Goal: Find specific page/section: Find specific page/section

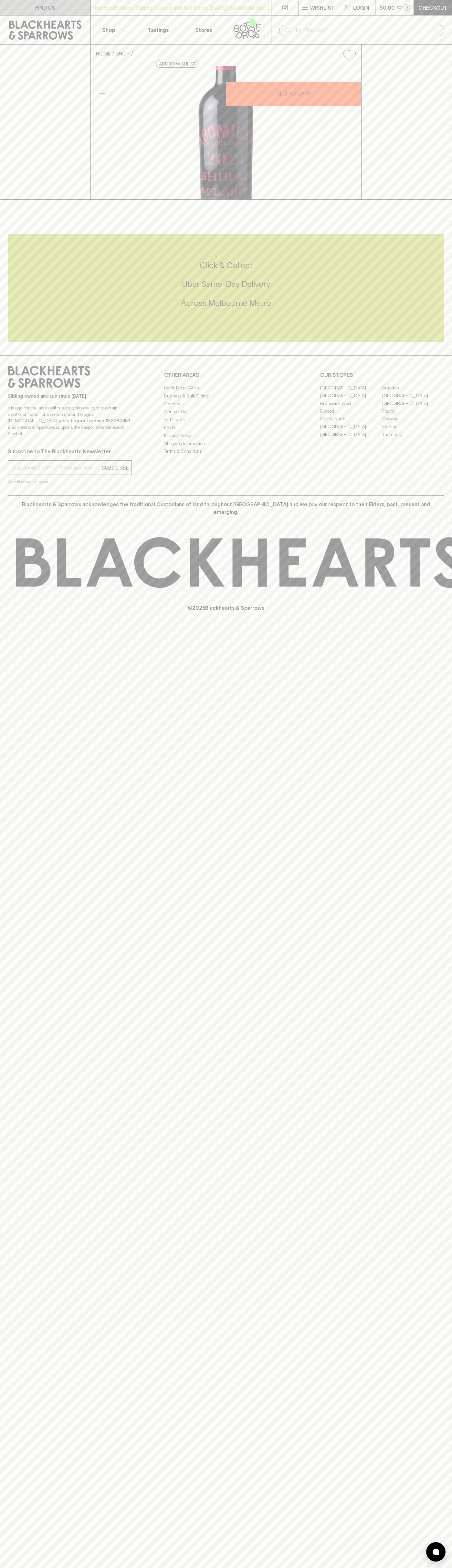
click at [40, 13] on link "FIND US" at bounding box center [45, 7] width 90 height 15
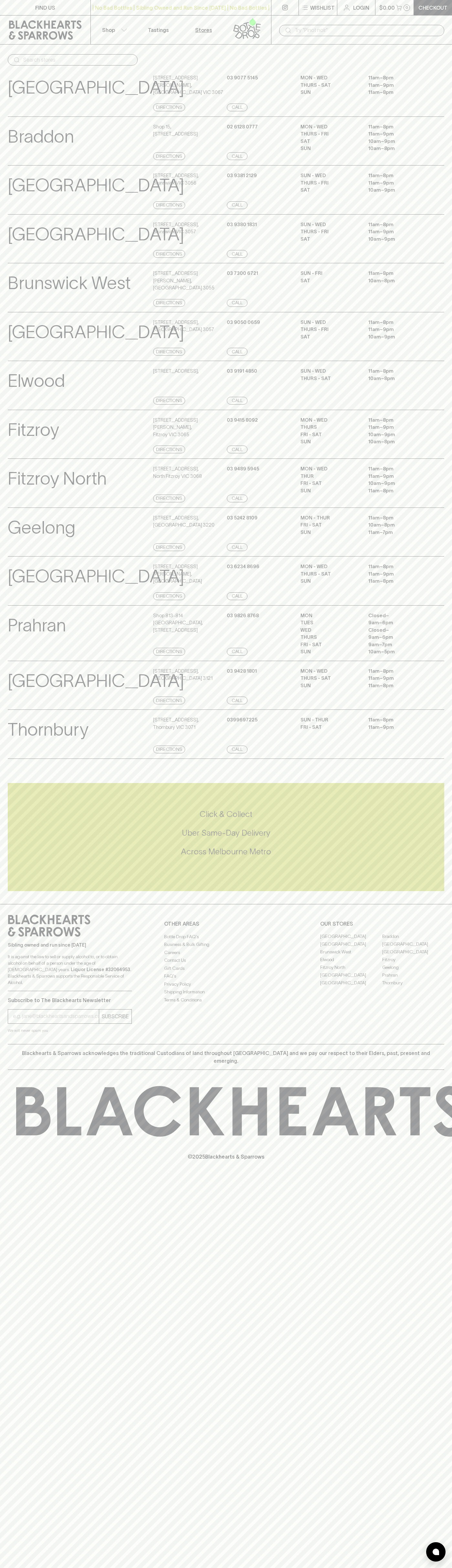
click at [328, 1567] on html "FIND US | No Bad Bottles | Sibling Owned and Run Since [DATE] | No Bad Bottles …" at bounding box center [226, 784] width 452 height 1568
click at [4, 1417] on div "FIND US | No Bad Bottles | Sibling Owned and Run Since [DATE] | No Bad Bottles …" at bounding box center [226, 784] width 452 height 1568
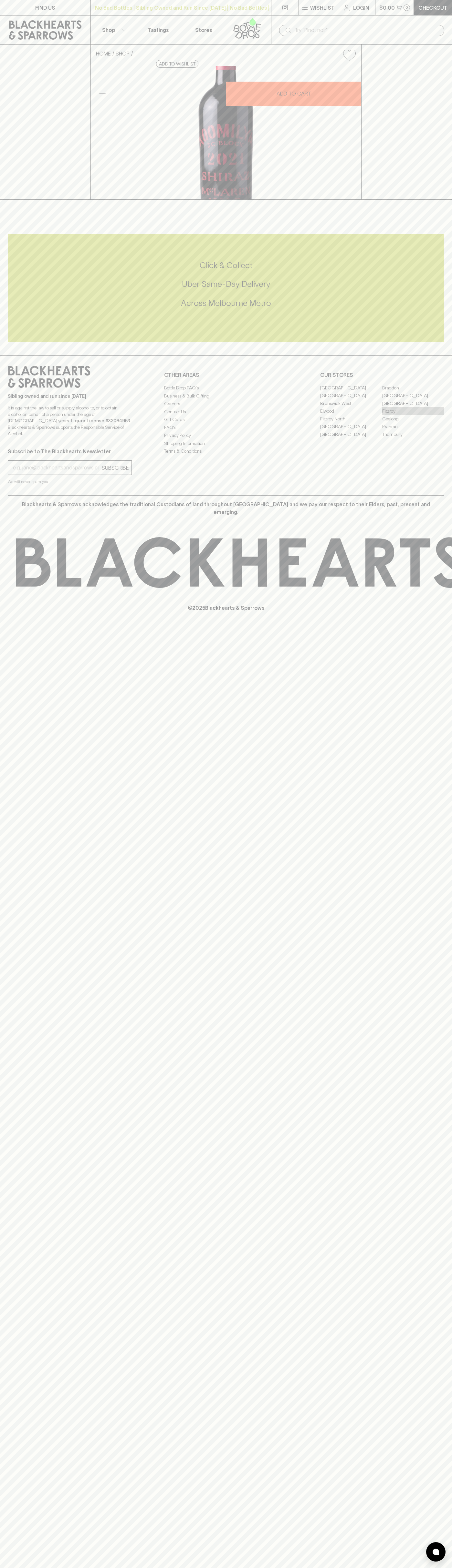
click at [413, 415] on link "Fitzroy" at bounding box center [413, 411] width 62 height 8
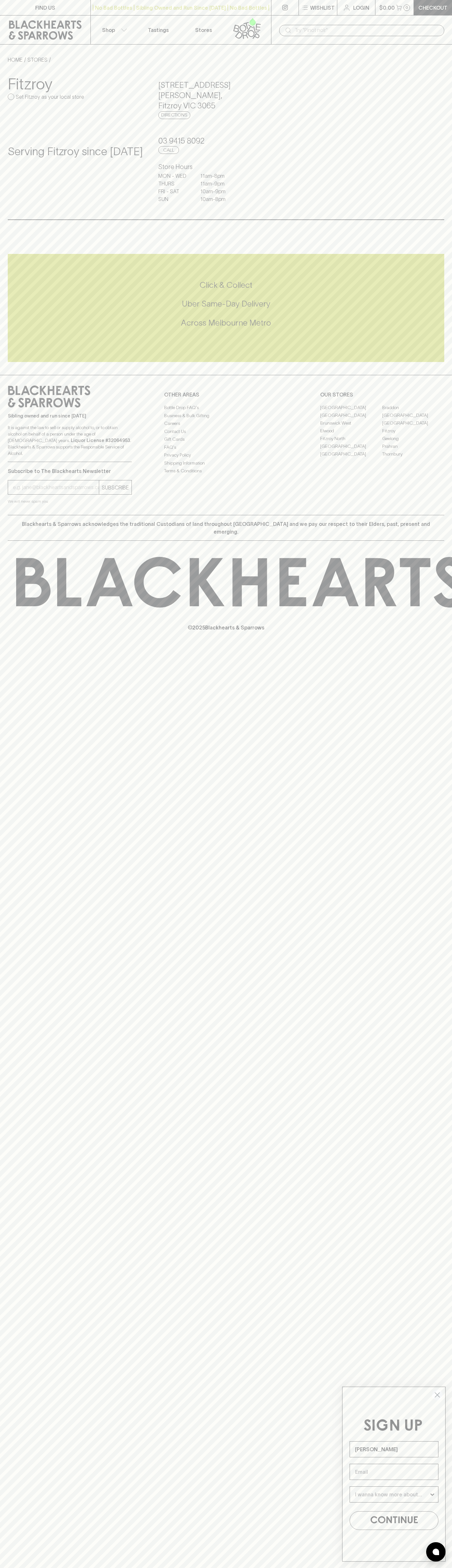
type input "John Smith"
